Goal: Book appointment/travel/reservation

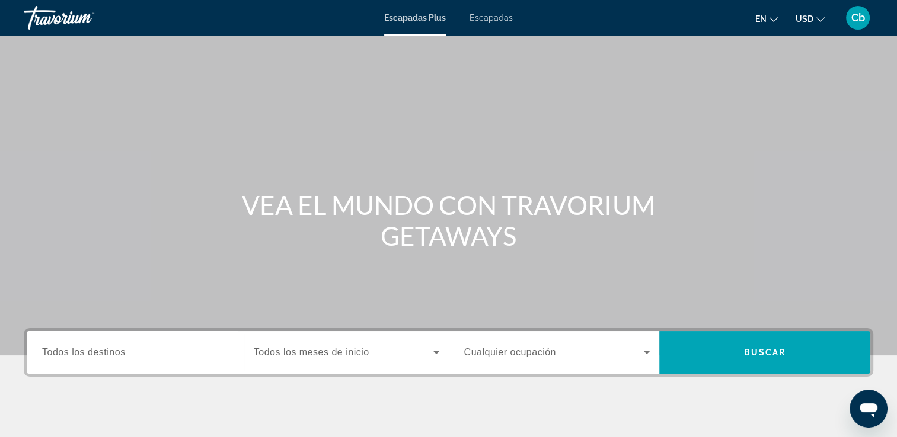
drag, startPoint x: 622, startPoint y: 94, endPoint x: 173, endPoint y: 152, distance: 452.4
click at [173, 152] on div "Contenido principal" at bounding box center [448, 178] width 897 height 356
click at [114, 350] on span "Todos los destinos" at bounding box center [84, 352] width 84 height 10
click at [114, 350] on input "Destination Todos los destinos" at bounding box center [135, 353] width 186 height 14
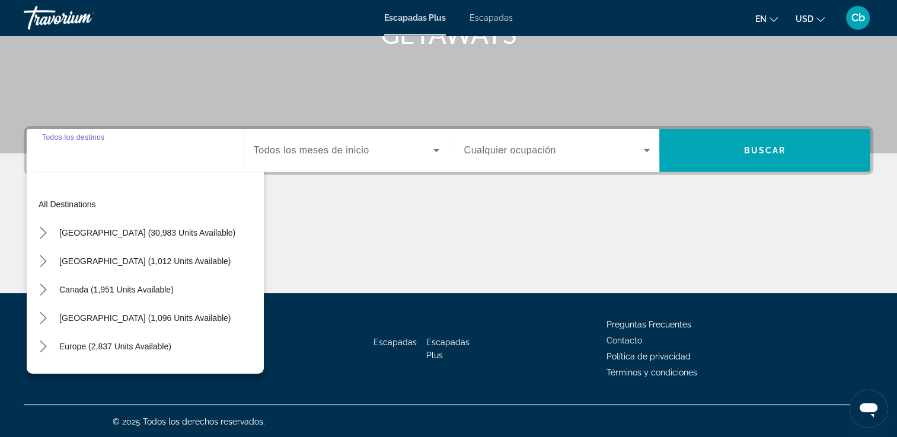
scroll to position [203, 0]
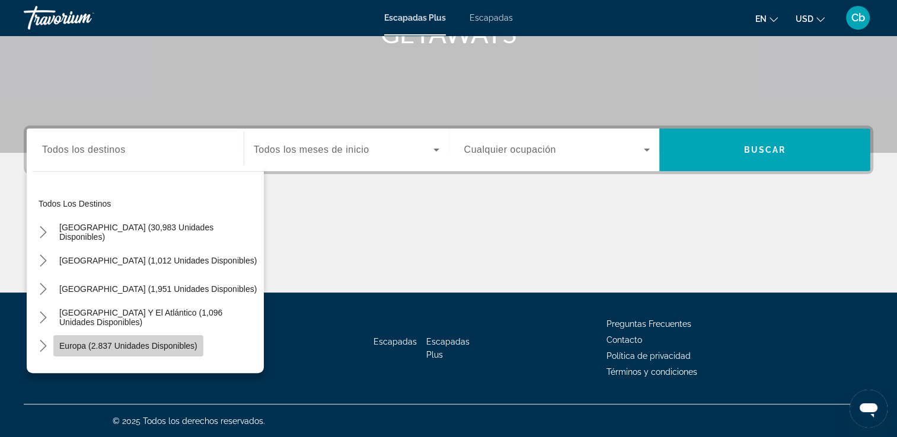
click at [137, 341] on span "Europa (2.837 unidades disponibles)" at bounding box center [128, 345] width 138 height 9
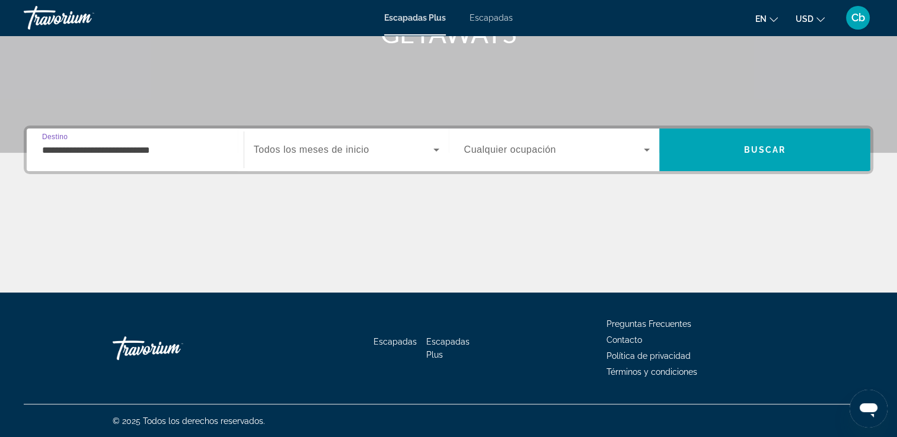
click at [159, 152] on input "**********" at bounding box center [135, 150] width 186 height 14
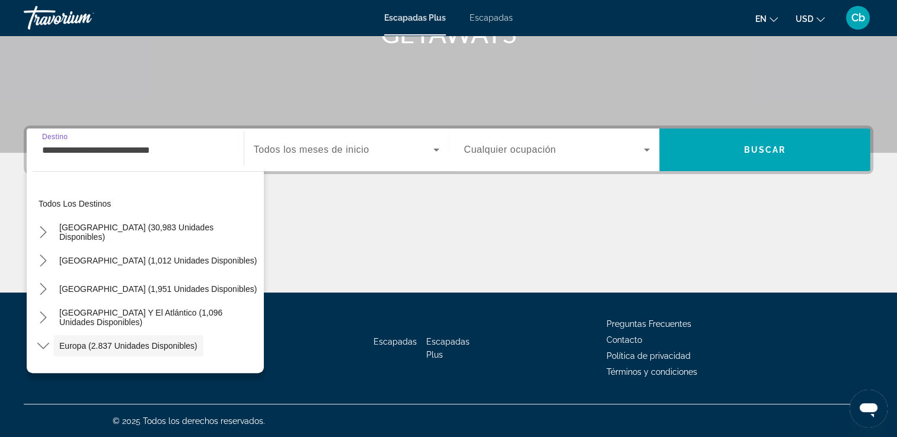
scroll to position [71, 0]
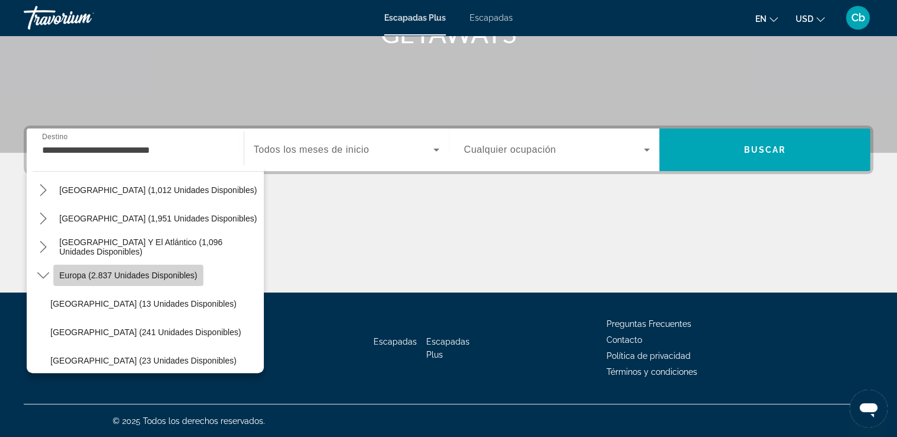
click at [152, 274] on span "Europa (2.837 unidades disponibles)" at bounding box center [128, 275] width 138 height 9
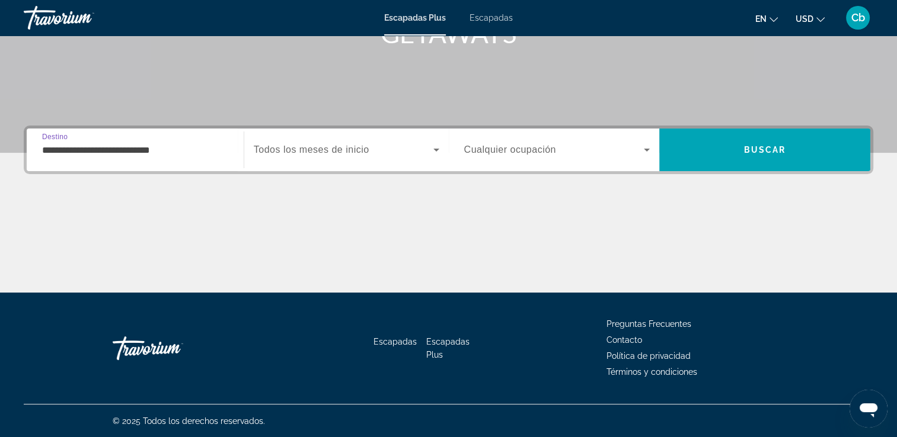
click at [136, 146] on input "**********" at bounding box center [135, 150] width 186 height 14
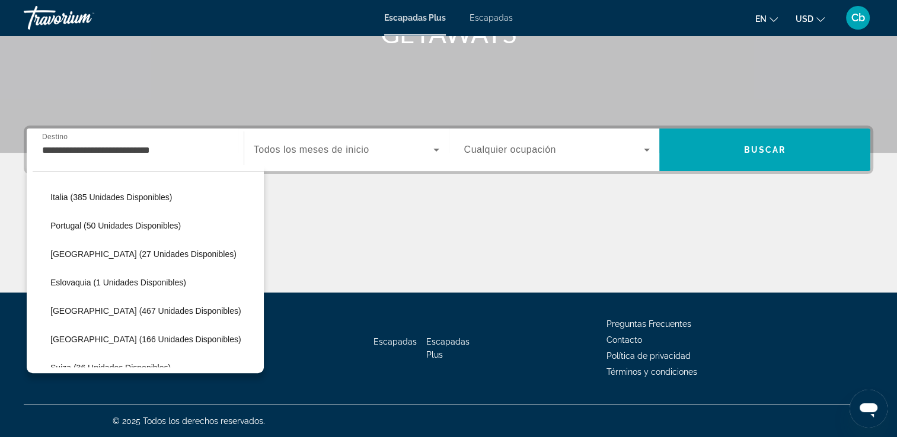
scroll to position [436, 0]
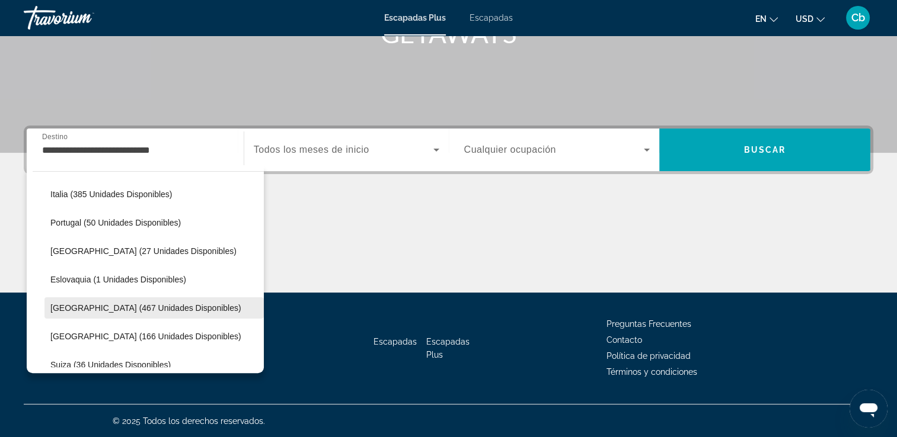
click at [164, 309] on span "[GEOGRAPHIC_DATA] (467 unidades disponibles)" at bounding box center [145, 307] width 191 height 9
type input "**********"
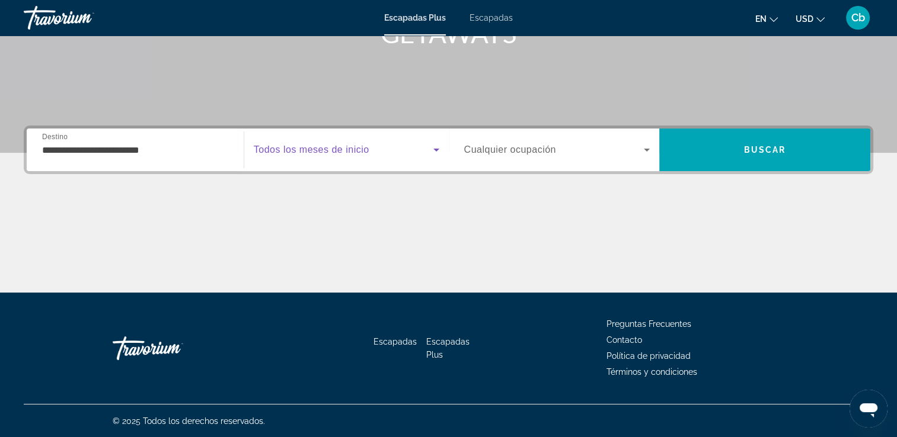
click at [435, 149] on icon "Widget de búsqueda" at bounding box center [436, 150] width 6 height 3
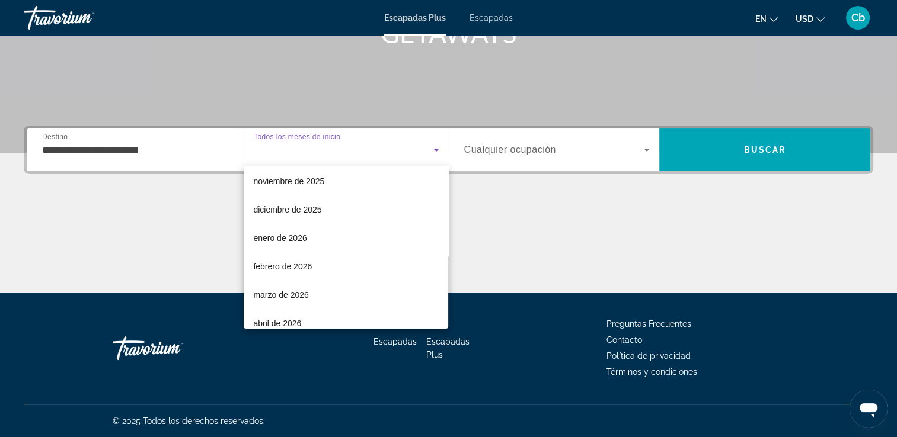
scroll to position [71, 0]
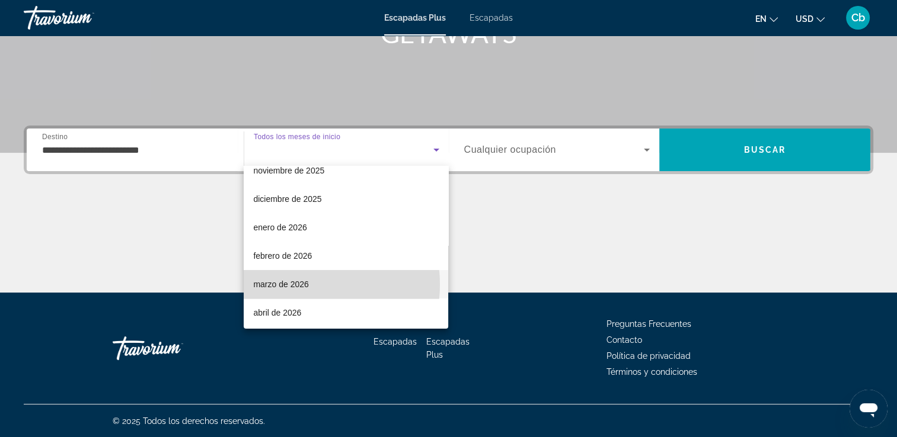
click at [294, 284] on font "marzo de 2026" at bounding box center [280, 284] width 55 height 9
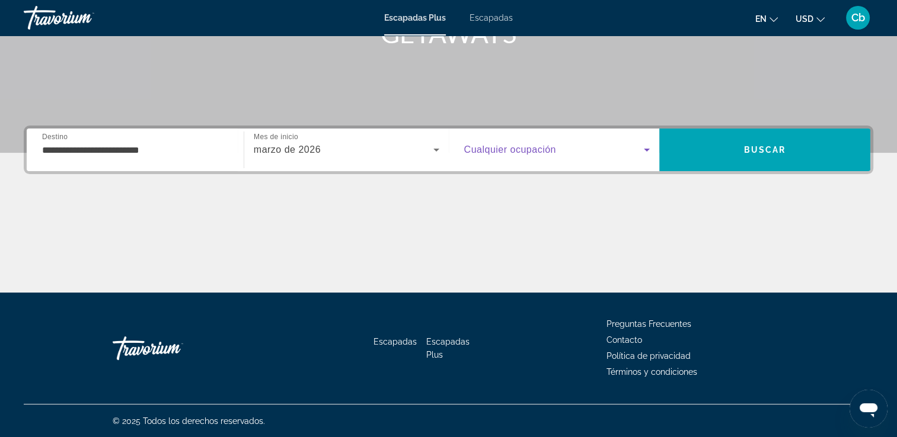
click at [648, 150] on icon "Widget de búsqueda" at bounding box center [646, 150] width 14 height 14
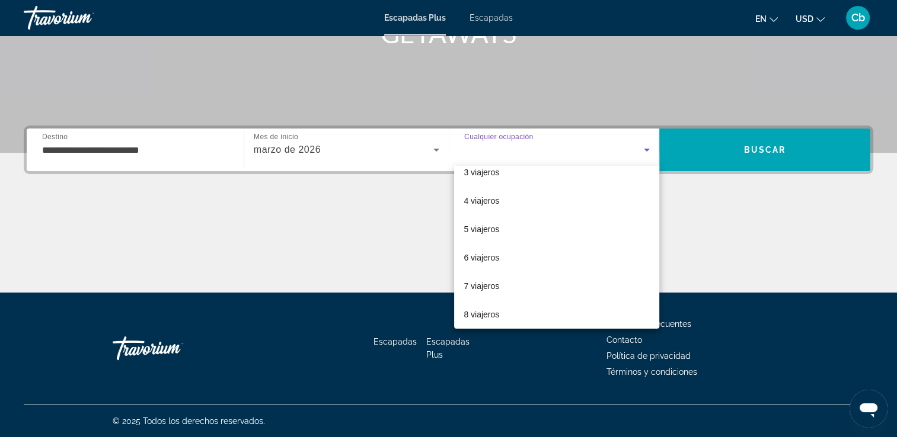
scroll to position [73, 0]
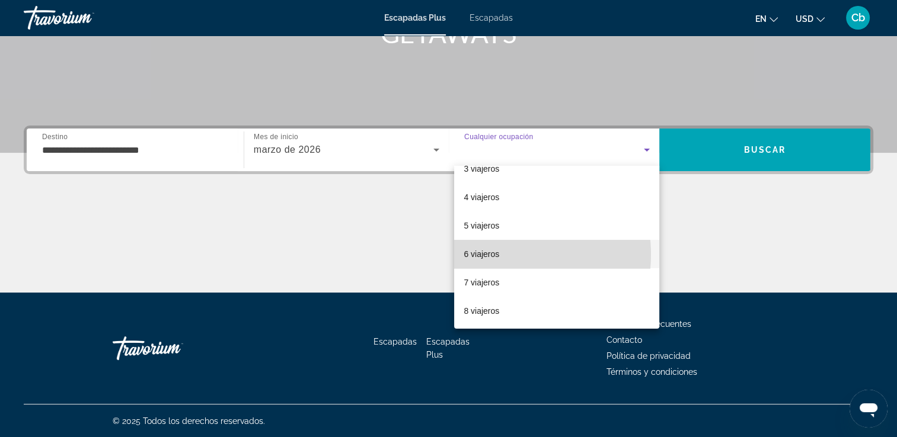
click at [489, 255] on font "6 viajeros" at bounding box center [481, 254] width 36 height 9
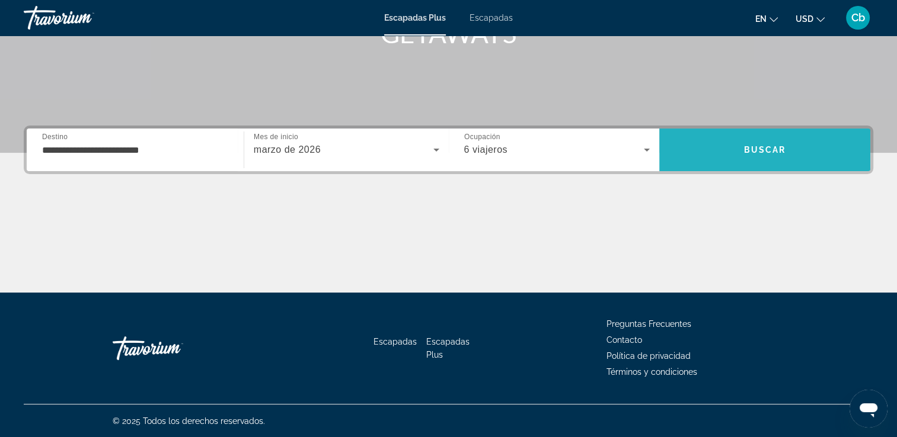
click at [766, 140] on span "Buscar" at bounding box center [764, 150] width 211 height 28
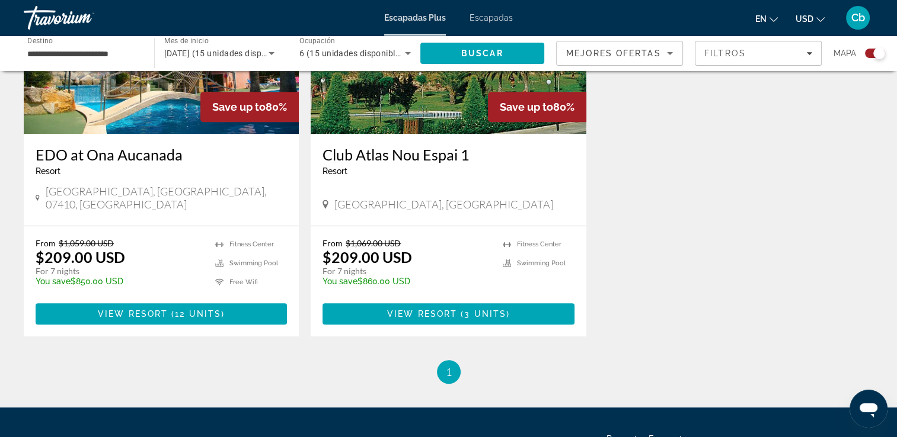
scroll to position [531, 0]
